Goal: Task Accomplishment & Management: Complete application form

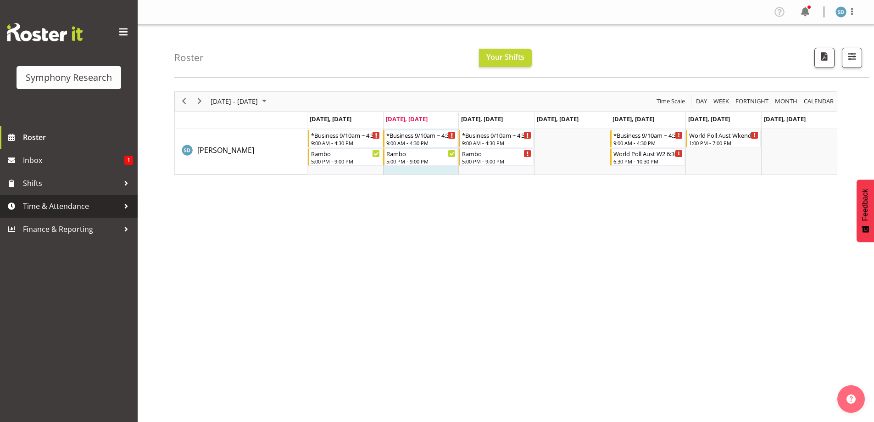
click at [59, 202] on span "Time & Attendance" at bounding box center [71, 206] width 96 height 14
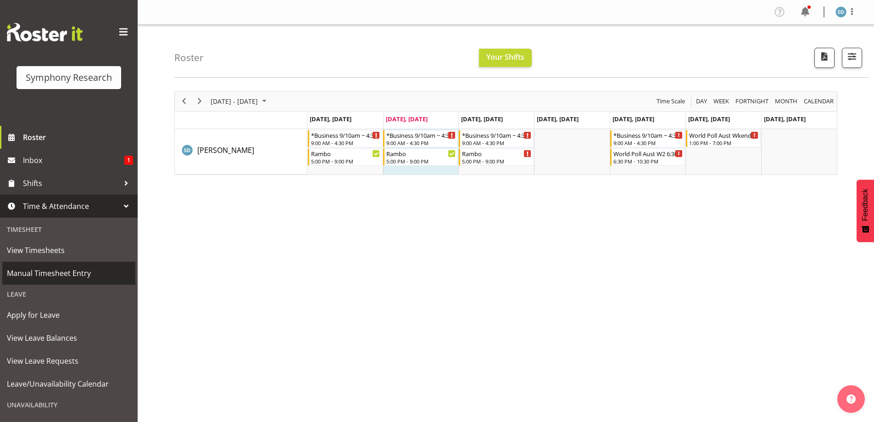
click at [50, 277] on span "Manual Timesheet Entry" at bounding box center [69, 273] width 124 height 14
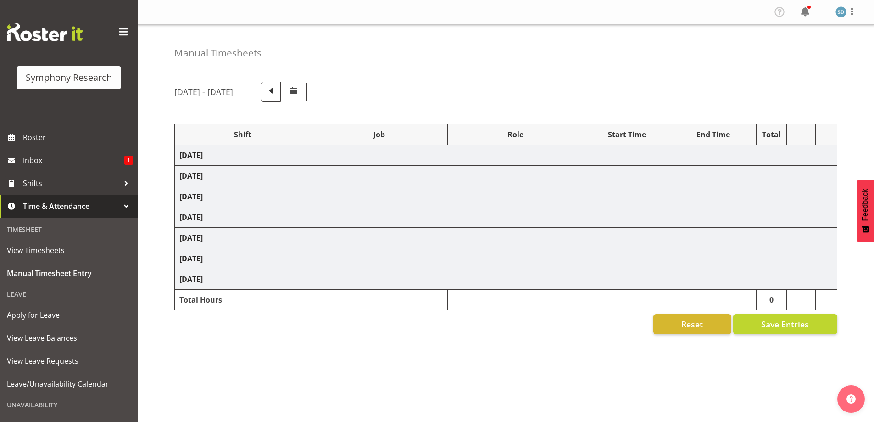
select select "2690"
select select "10732"
select select "47"
select select "2690"
select select "10732"
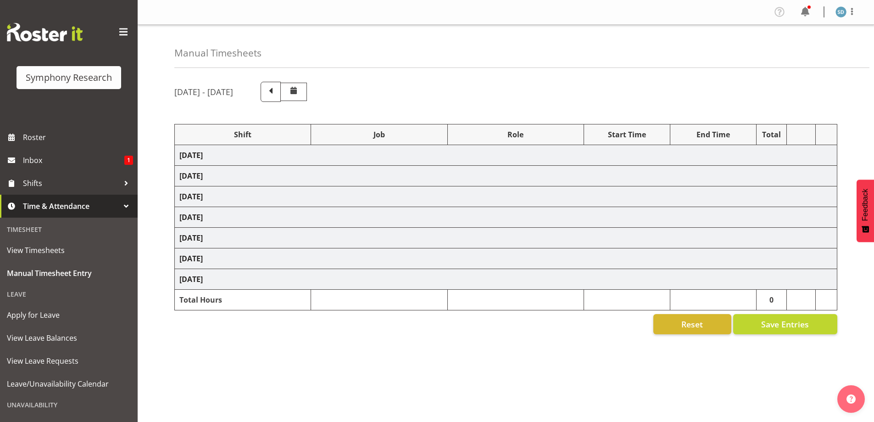
select select "47"
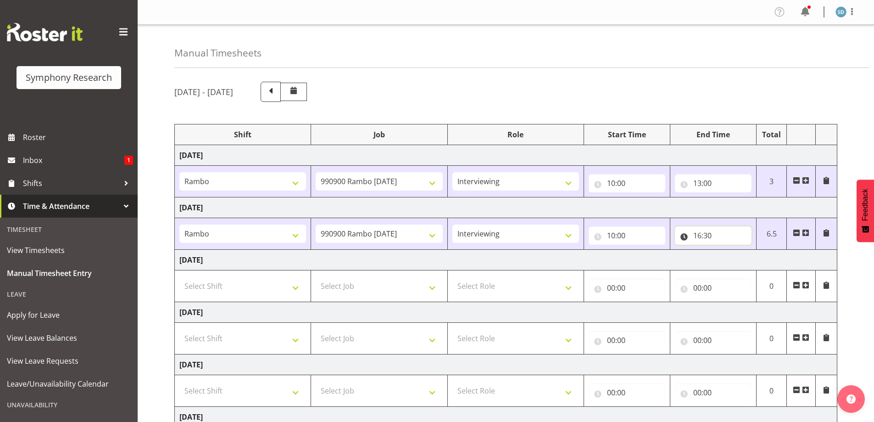
click at [700, 236] on input "16:30" at bounding box center [713, 235] width 77 height 18
click at [760, 259] on select "00 01 02 03 04 05 06 07 08 09 10 11 12 13 14 15 16 17 18 19 20 21 22 23 24 25 2…" at bounding box center [761, 259] width 21 height 18
click at [759, 262] on select "00 01 02 03 04 05 06 07 08 09 10 11 12 13 14 15 16 17 18 19 20 21 22 23 24 25 2…" at bounding box center [761, 259] width 21 height 18
select select "0"
click at [751, 250] on select "00 01 02 03 04 05 06 07 08 09 10 11 12 13 14 15 16 17 18 19 20 21 22 23 24 25 2…" at bounding box center [761, 259] width 21 height 18
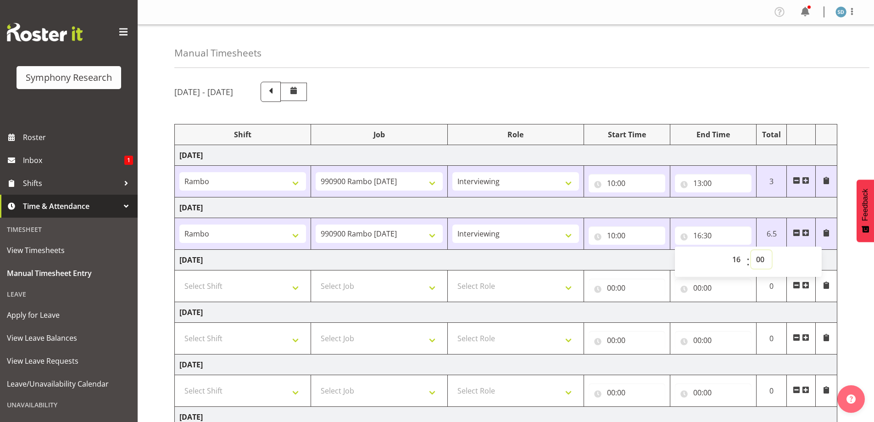
type input "16:00"
click at [805, 232] on span at bounding box center [805, 232] width 7 height 7
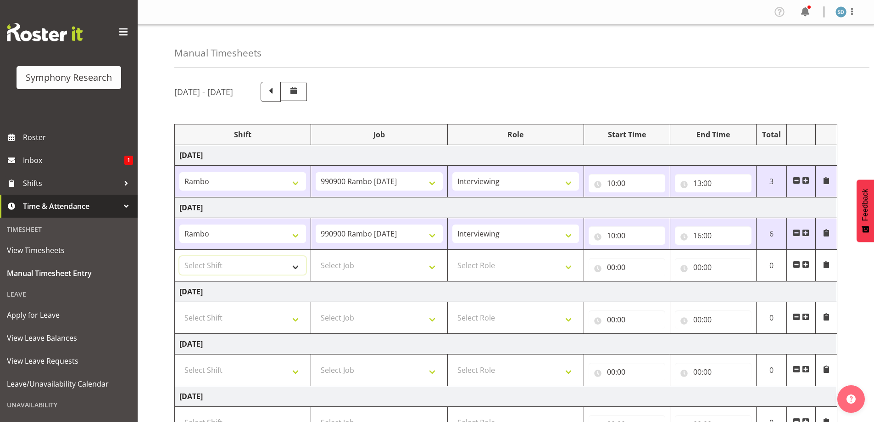
click at [297, 267] on select "Select Shift !!Weekend Residential (Roster IT Shift Label) *Business 9/10am ~ 4…" at bounding box center [242, 265] width 127 height 18
select select "2690"
click at [179, 256] on select "Select Shift !!Weekend Residential (Roster IT Shift Label) *Business 9/10am ~ 4…" at bounding box center [242, 265] width 127 height 18
click at [433, 265] on select "Select Job 550060 IF Admin 553492 World Poll Aus Wave 2 Main 2025 553493 World …" at bounding box center [379, 265] width 127 height 18
select select "10732"
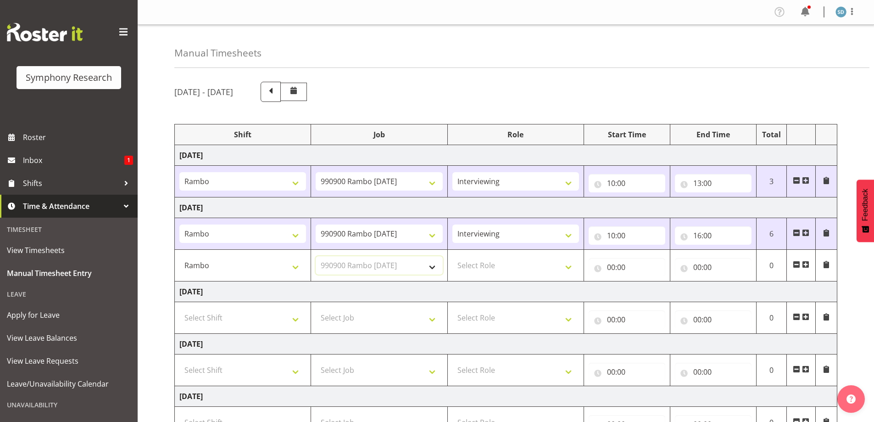
click at [316, 256] on select "Select Job 550060 IF Admin 553492 World Poll Aus Wave 2 Main 2025 553493 World …" at bounding box center [379, 265] width 127 height 18
click at [567, 268] on select "Select Role Briefing Interviewing" at bounding box center [515, 265] width 127 height 18
select select "47"
click at [452, 256] on select "Select Role Briefing Interviewing" at bounding box center [515, 265] width 127 height 18
click at [623, 267] on input "00:00" at bounding box center [627, 267] width 77 height 18
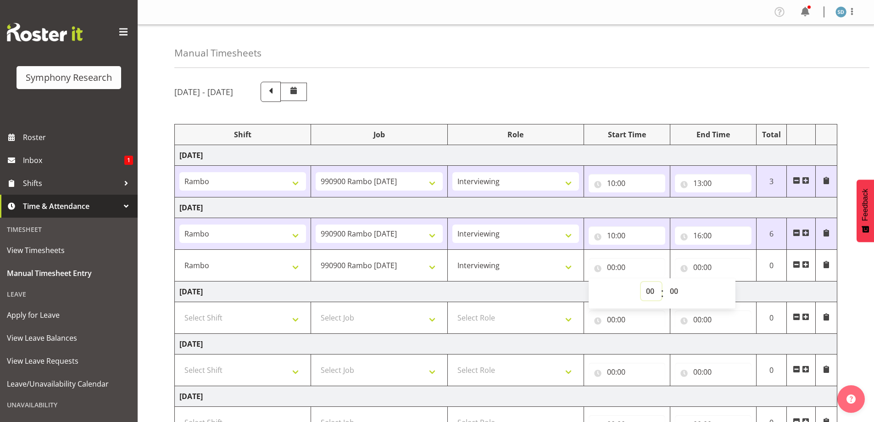
click at [646, 290] on select "00 01 02 03 04 05 06 07 08 09 10 11 12 13 14 15 16 17 18 19 20 21 22 23" at bounding box center [651, 291] width 21 height 18
select select "17"
click at [641, 282] on select "00 01 02 03 04 05 06 07 08 09 10 11 12 13 14 15 16 17 18 19 20 21 22 23" at bounding box center [651, 291] width 21 height 18
type input "17:00"
click at [701, 268] on input "00:00" at bounding box center [713, 267] width 77 height 18
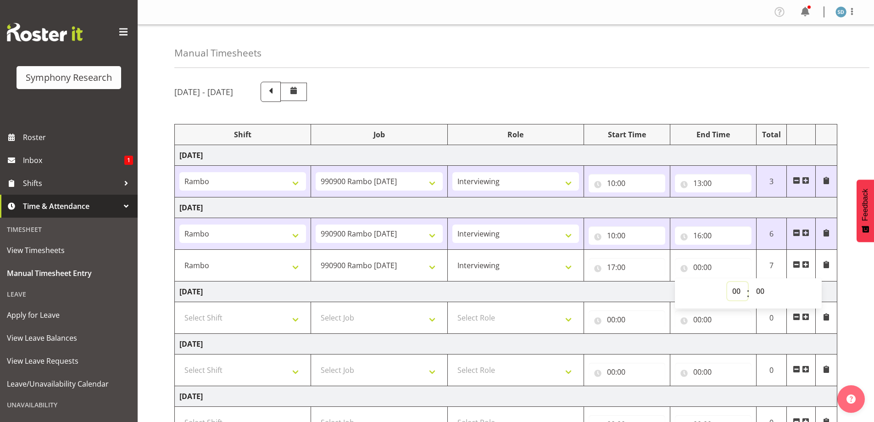
click at [739, 294] on select "00 01 02 03 04 05 06 07 08 09 10 11 12 13 14 15 16 17 18 19 20 21 22 23" at bounding box center [737, 291] width 21 height 18
select select "20"
click at [727, 282] on select "00 01 02 03 04 05 06 07 08 09 10 11 12 13 14 15 16 17 18 19 20 21 22 23" at bounding box center [737, 291] width 21 height 18
type input "20:00"
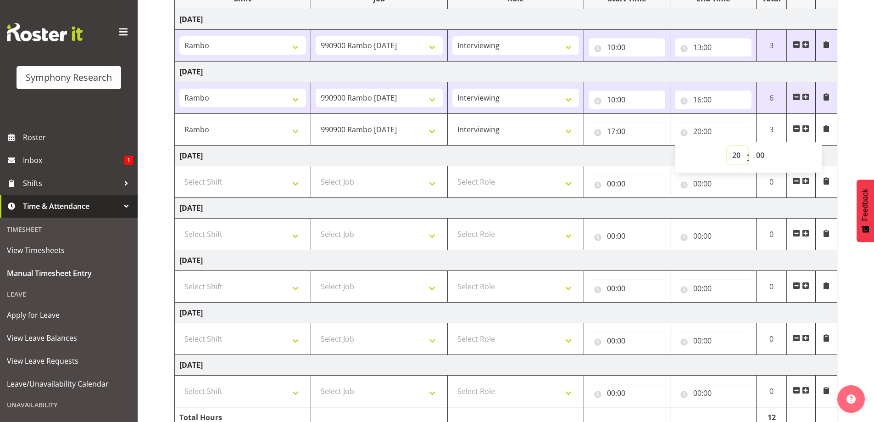
scroll to position [179, 0]
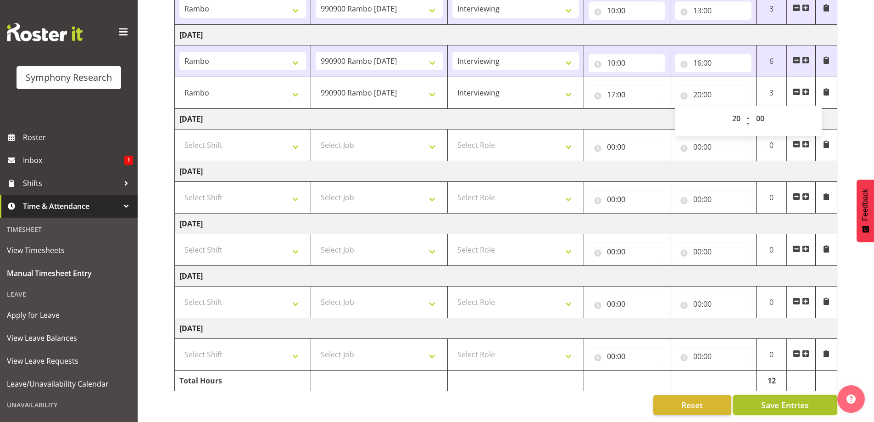
click at [797, 399] on span "Save Entries" at bounding box center [785, 405] width 48 height 12
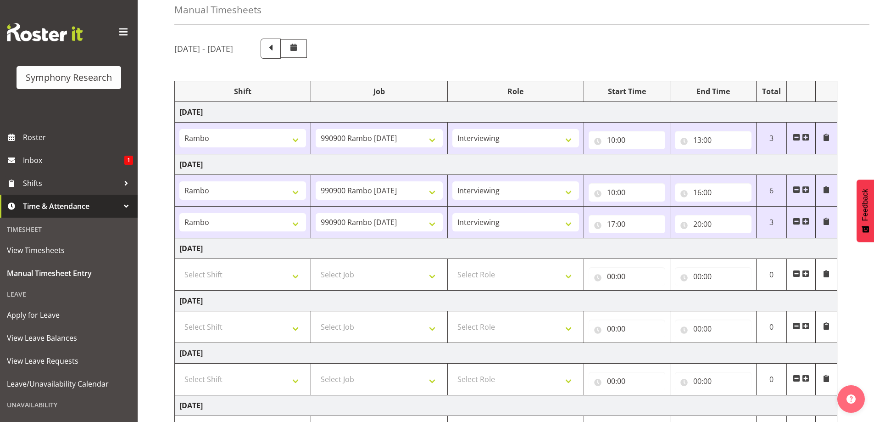
scroll to position [42, 0]
click at [795, 41] on div "[DATE] - [DATE]" at bounding box center [505, 50] width 663 height 20
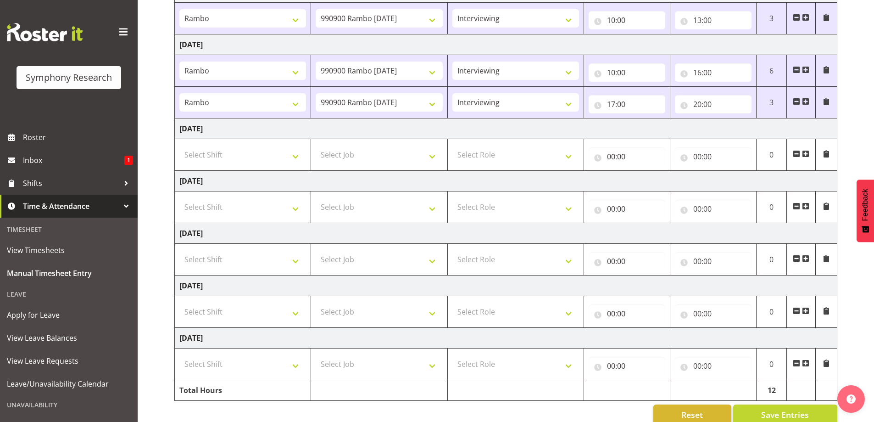
scroll to position [179, 0]
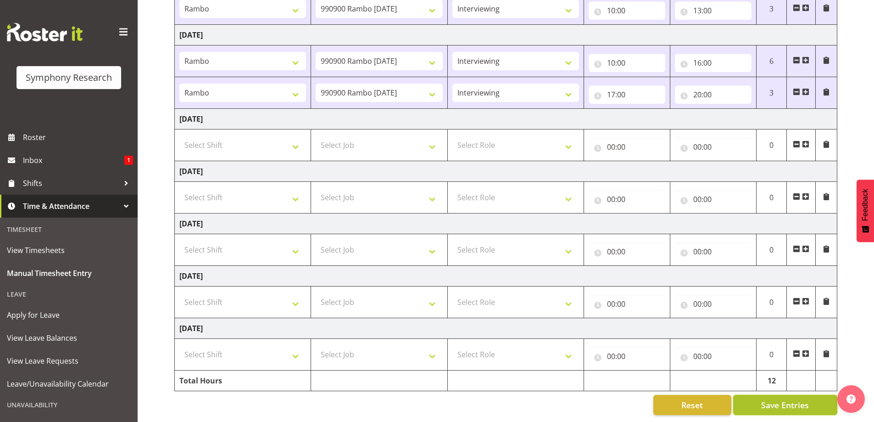
click at [760, 395] on button "Save Entries" at bounding box center [785, 404] width 104 height 20
